Goal: Information Seeking & Learning: Learn about a topic

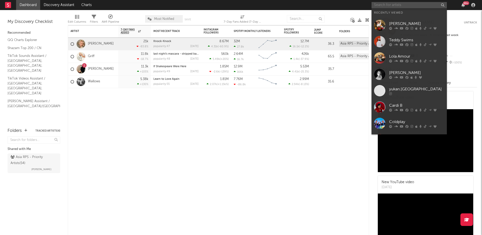
click at [418, 5] on input "text" at bounding box center [409, 5] width 75 height 6
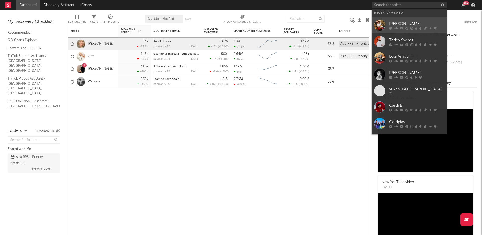
click at [408, 23] on div "[PERSON_NAME]" at bounding box center [416, 24] width 55 height 6
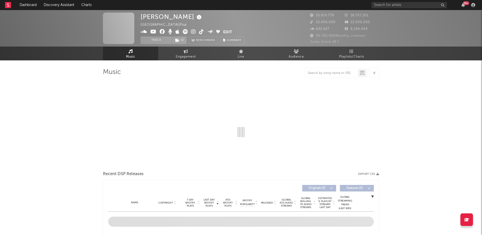
select select "6m"
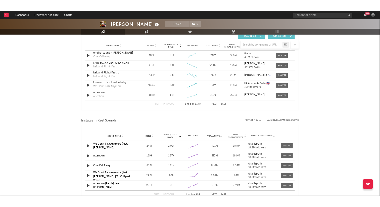
scroll to position [360, 0]
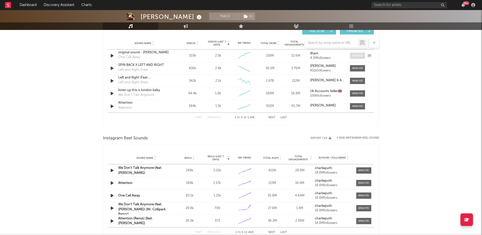
click at [355, 56] on div at bounding box center [357, 56] width 11 height 4
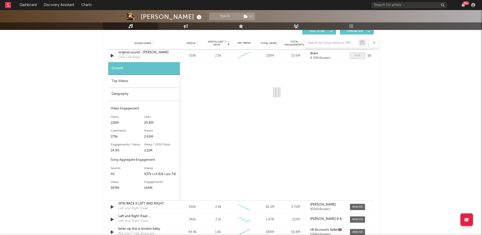
select select "1w"
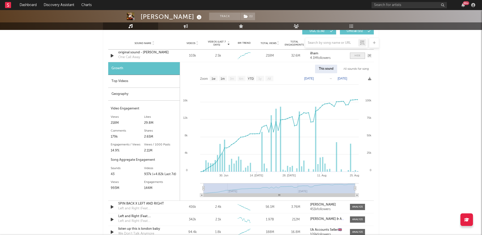
click at [355, 56] on div at bounding box center [358, 56] width 6 height 4
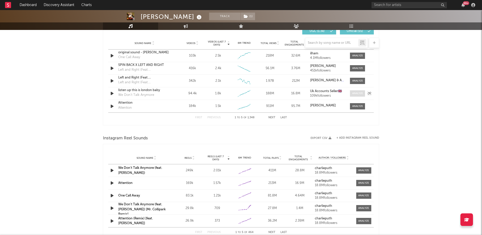
click at [355, 92] on div at bounding box center [357, 93] width 11 height 4
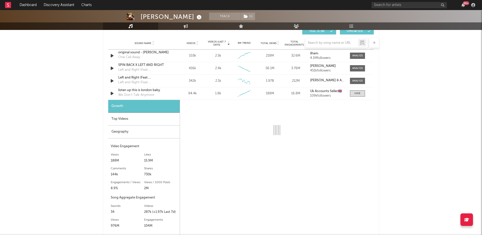
select select "6m"
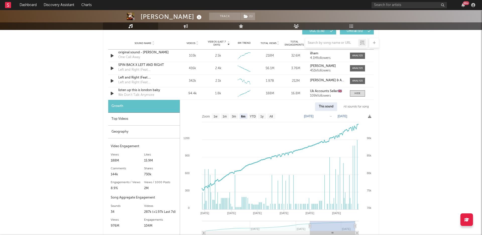
click at [147, 126] on div "Geography" at bounding box center [144, 131] width 72 height 13
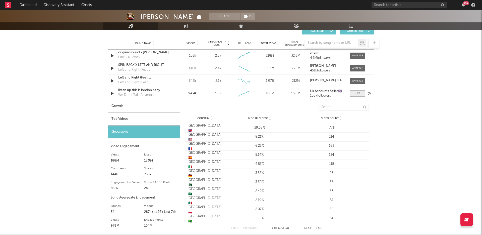
click at [356, 95] on div at bounding box center [358, 93] width 6 height 4
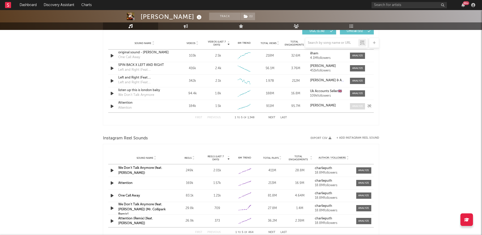
click at [357, 107] on div at bounding box center [357, 106] width 11 height 4
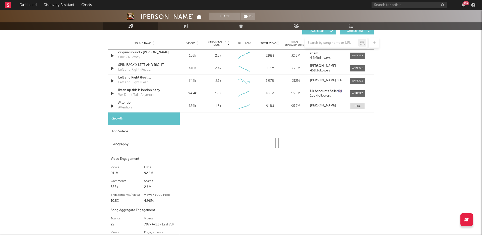
select select "6m"
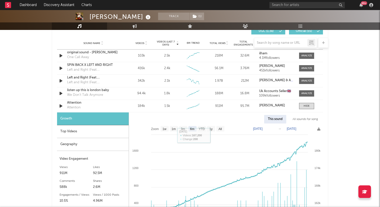
click at [80, 144] on div "Geography" at bounding box center [93, 144] width 72 height 13
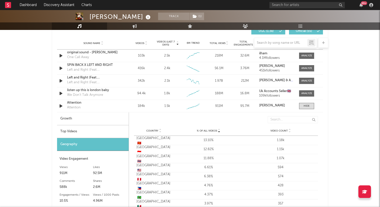
click at [82, 131] on div "Top Videos" at bounding box center [93, 131] width 72 height 13
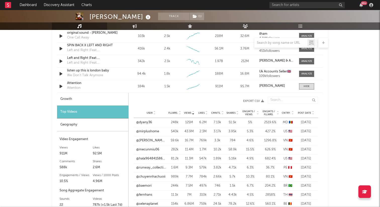
scroll to position [381, 0]
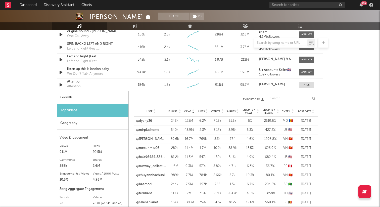
click at [301, 112] on span "Post Date" at bounding box center [304, 111] width 13 height 3
click at [139, 121] on link "@stillinlvwhitu" at bounding box center [147, 120] width 22 height 5
click at [139, 147] on link "@nnun.0402" at bounding box center [145, 147] width 19 height 5
click at [147, 174] on link "@gashady90" at bounding box center [146, 175] width 20 height 5
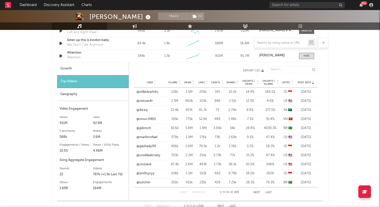
scroll to position [412, 0]
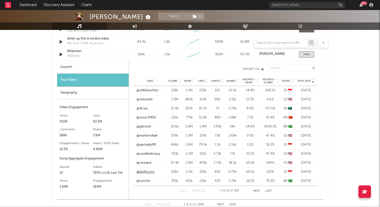
click at [150, 173] on link "@1m0cycyy" at bounding box center [145, 171] width 18 height 5
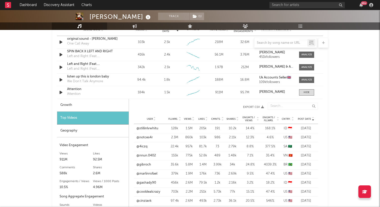
scroll to position [367, 0]
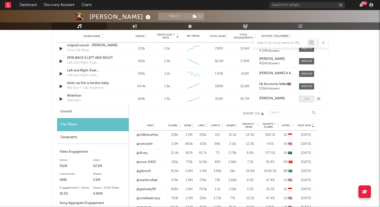
click at [306, 99] on div at bounding box center [306, 99] width 6 height 4
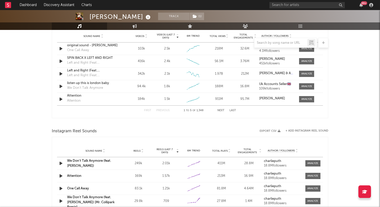
click at [219, 110] on button "Next" at bounding box center [220, 110] width 7 height 3
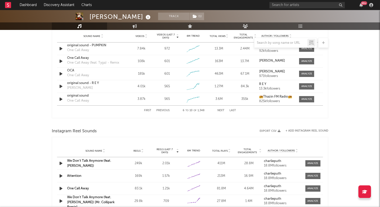
click at [217, 109] on div "First Previous 6 to 10 of 1,348 Next Last" at bounding box center [190, 110] width 92 height 10
click at [220, 109] on button "Next" at bounding box center [220, 110] width 7 height 3
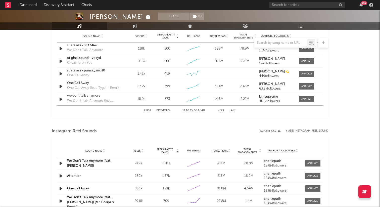
click at [220, 109] on button "Next" at bounding box center [220, 110] width 7 height 3
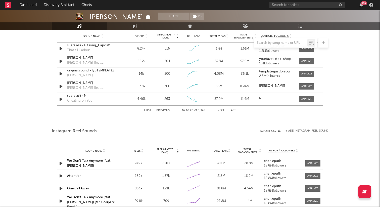
click at [220, 109] on div "First Previous 16 to 20 of 1,348 Next Last" at bounding box center [190, 110] width 92 height 10
click at [221, 110] on button "Next" at bounding box center [220, 110] width 7 height 3
click at [168, 109] on button "Previous" at bounding box center [162, 110] width 13 height 3
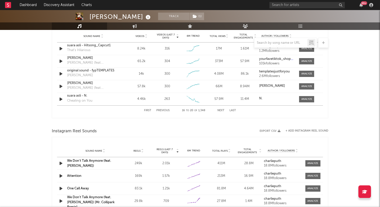
click at [168, 109] on button "Previous" at bounding box center [162, 110] width 13 height 3
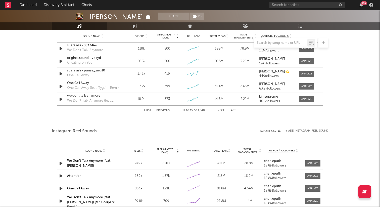
click at [168, 109] on button "Previous" at bounding box center [162, 110] width 13 height 3
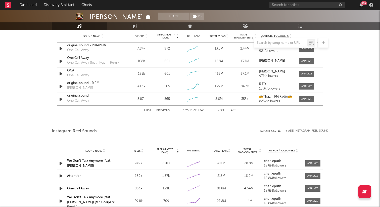
click at [168, 109] on button "Previous" at bounding box center [162, 110] width 13 height 3
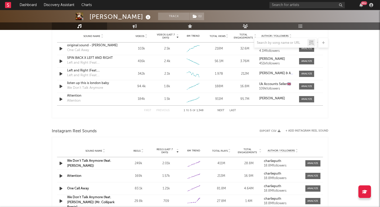
click at [168, 109] on button "Previous" at bounding box center [162, 110] width 13 height 3
click at [221, 111] on button "Next" at bounding box center [220, 110] width 7 height 3
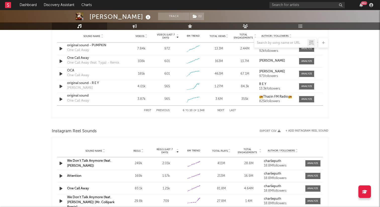
click at [305, 47] on div at bounding box center [285, 43] width 63 height 10
click at [305, 48] on div at bounding box center [306, 49] width 11 height 4
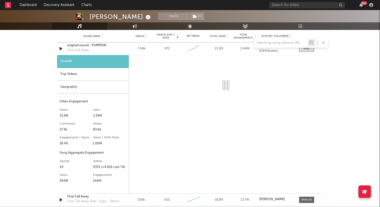
click at [92, 95] on div "Growth Top Videos Geography Video Engagement Views 13.3M Likes 2.34M Likes 2.34…" at bounding box center [93, 124] width 72 height 138
click at [92, 92] on div "Geography" at bounding box center [93, 87] width 72 height 13
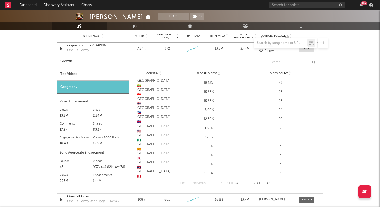
click at [87, 73] on div "Top Videos" at bounding box center [93, 74] width 72 height 13
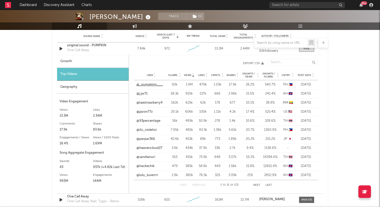
click at [156, 84] on link "@_pumpkinn___" at bounding box center [149, 84] width 26 height 5
click at [142, 121] on link "@93percentage" at bounding box center [148, 120] width 24 height 5
